Goal: Check status: Check status

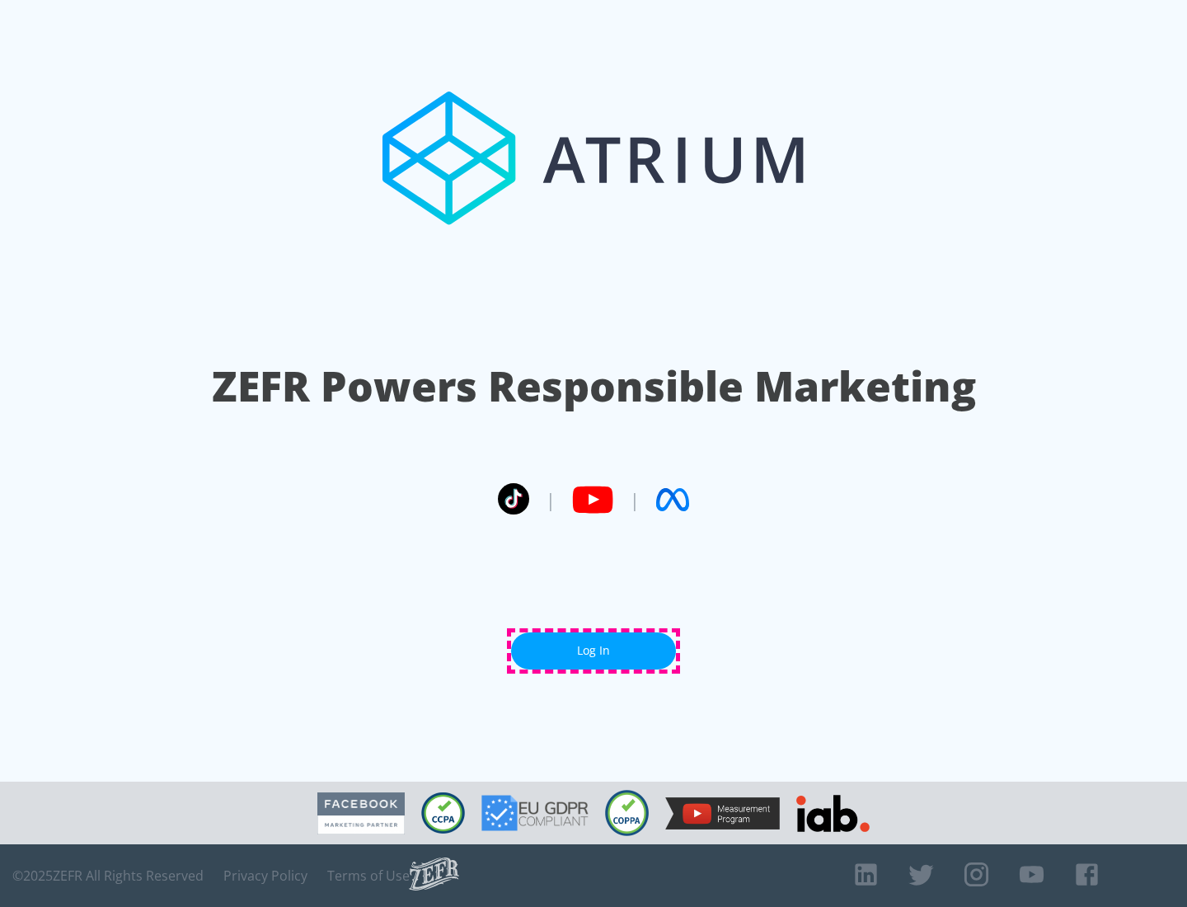
click at [594, 650] on link "Log In" at bounding box center [593, 650] width 165 height 37
